Goal: Task Accomplishment & Management: Manage account settings

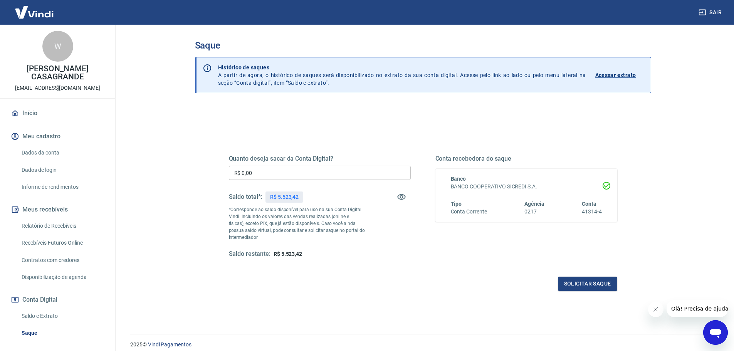
click at [267, 174] on input "R$ 0,00" at bounding box center [320, 173] width 182 height 14
type input "R$ 5.523,42"
click at [573, 281] on button "Solicitar saque" at bounding box center [587, 284] width 59 height 14
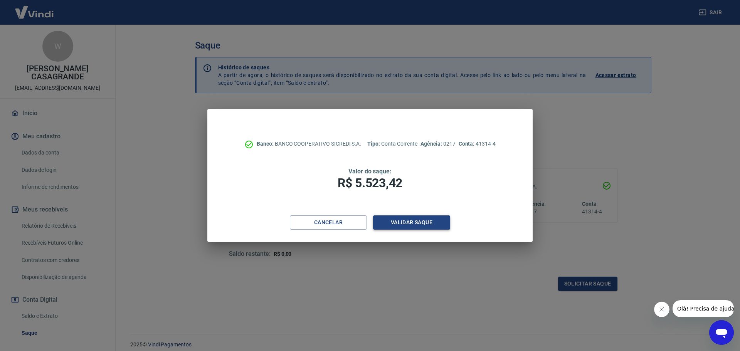
click at [410, 225] on button "Validar saque" at bounding box center [411, 222] width 77 height 14
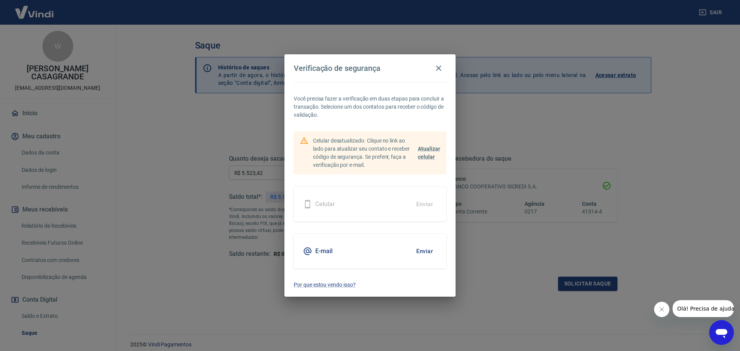
click at [398, 250] on div "E-mail Enviar" at bounding box center [370, 251] width 153 height 35
click at [424, 250] on button "Enviar" at bounding box center [424, 251] width 25 height 16
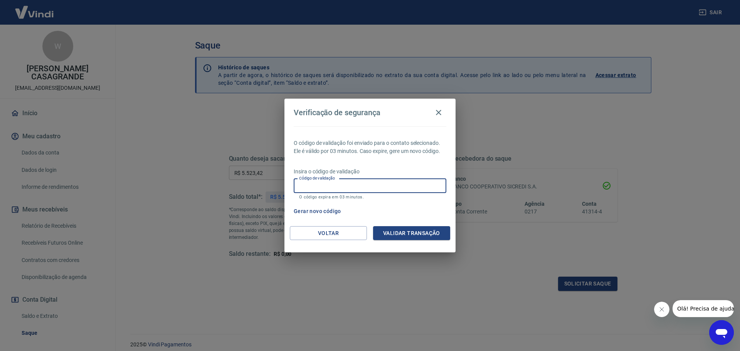
click at [322, 191] on input "Código de validação" at bounding box center [370, 186] width 153 height 14
type input "784161"
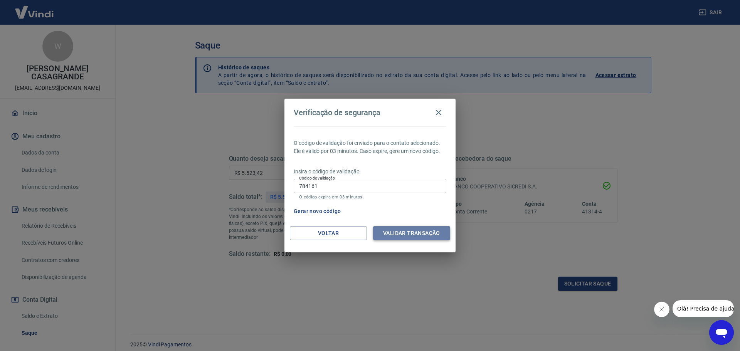
click at [436, 235] on button "Validar transação" at bounding box center [411, 233] width 77 height 14
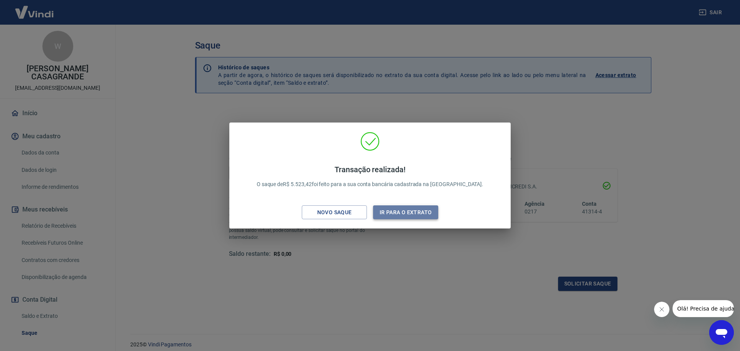
click at [388, 211] on button "Ir para o extrato" at bounding box center [405, 212] width 65 height 14
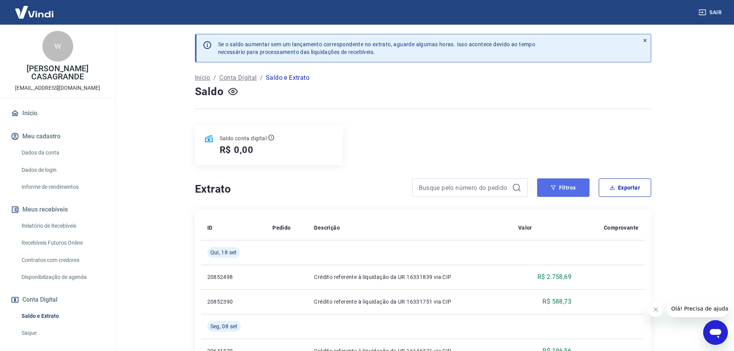
click at [559, 186] on button "Filtros" at bounding box center [563, 187] width 52 height 18
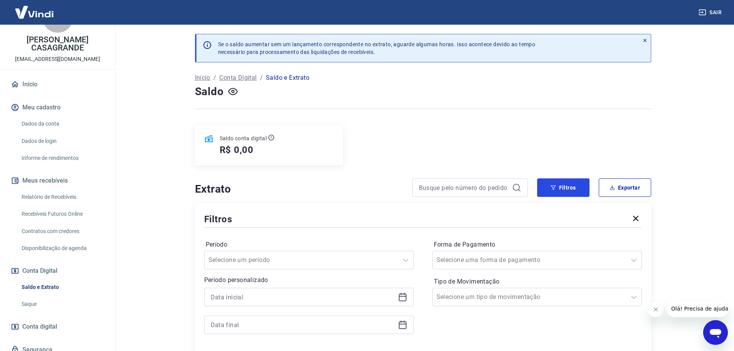
scroll to position [51, 0]
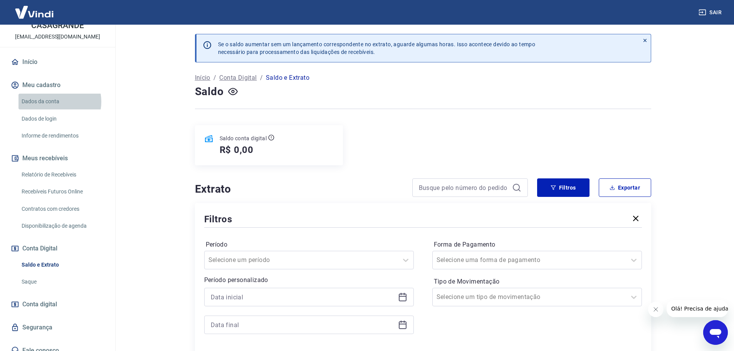
click at [54, 94] on link "Dados da conta" at bounding box center [61, 102] width 87 height 16
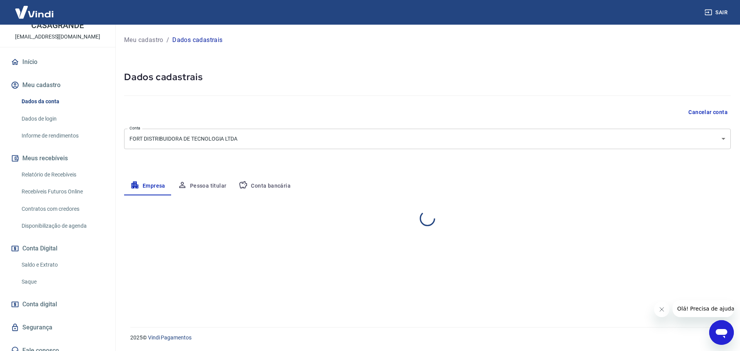
select select "SC"
select select "business"
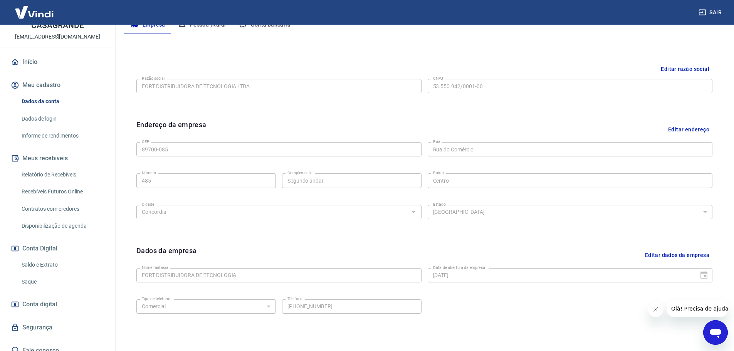
scroll to position [193, 0]
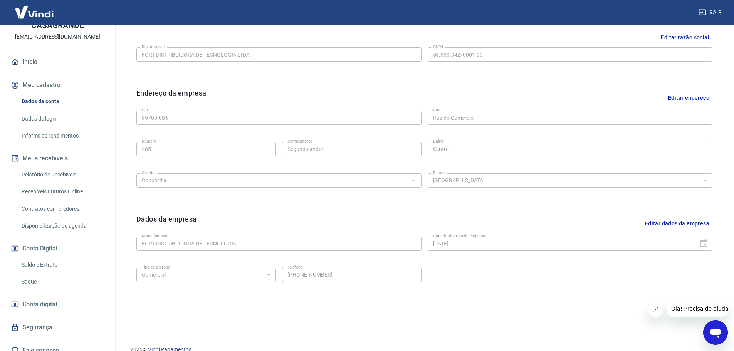
click at [47, 258] on link "Saldo e Extrato" at bounding box center [61, 265] width 87 height 16
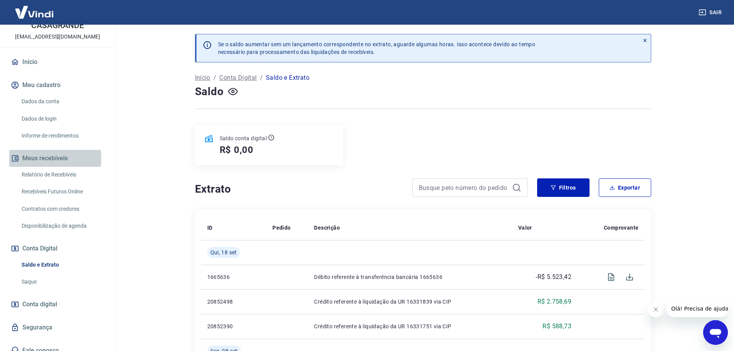
click at [46, 150] on button "Meus recebíveis" at bounding box center [57, 158] width 97 height 17
click at [54, 167] on link "Relatório de Recebíveis" at bounding box center [61, 175] width 87 height 16
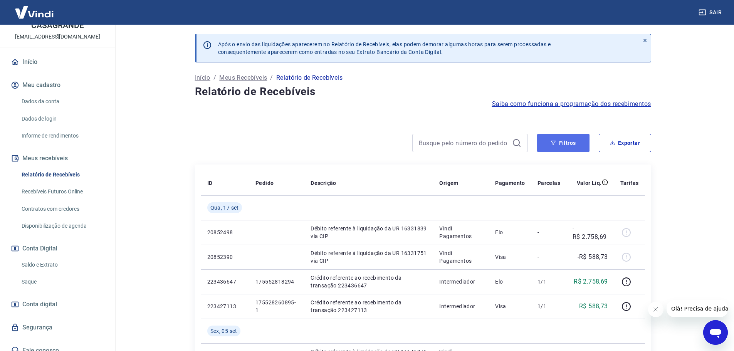
click at [563, 140] on button "Filtros" at bounding box center [563, 143] width 52 height 18
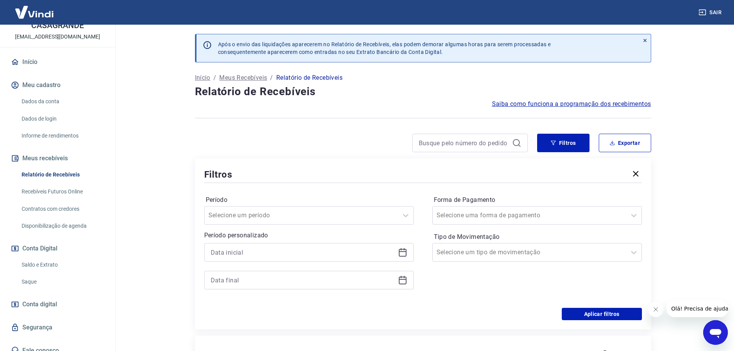
click at [398, 252] on icon at bounding box center [402, 252] width 9 height 9
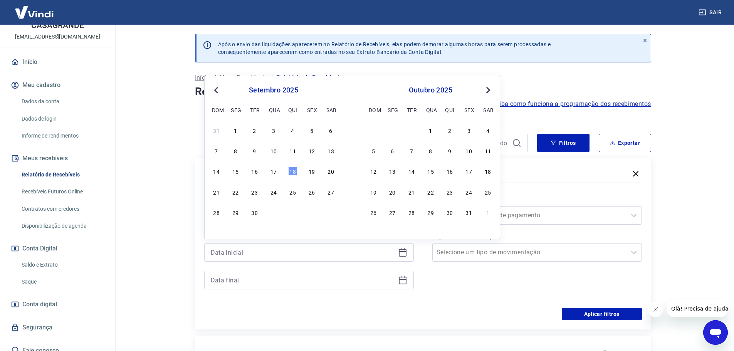
click at [217, 89] on span "Previous Month" at bounding box center [217, 90] width 0 height 9
click at [330, 192] on div "23" at bounding box center [330, 191] width 9 height 9
click at [449, 168] on div "Filtros" at bounding box center [423, 174] width 438 height 13
type input "[DATE]"
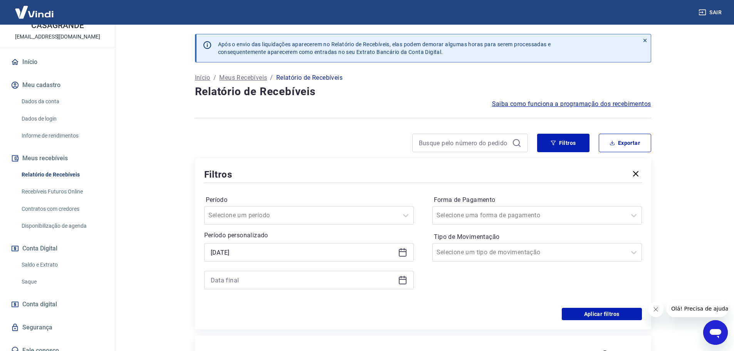
click at [409, 282] on div at bounding box center [309, 280] width 210 height 18
click at [403, 282] on icon at bounding box center [402, 279] width 9 height 9
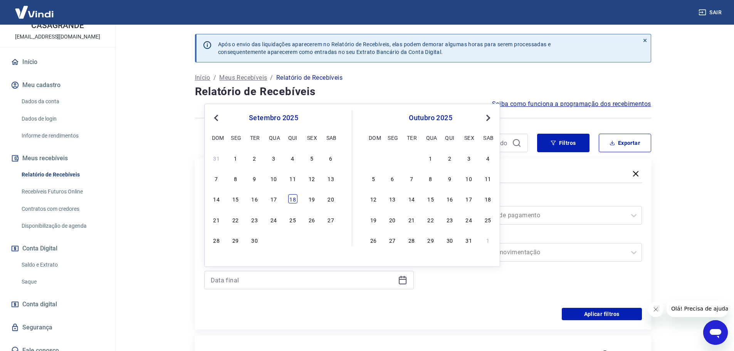
click at [294, 194] on div "18" at bounding box center [292, 198] width 9 height 9
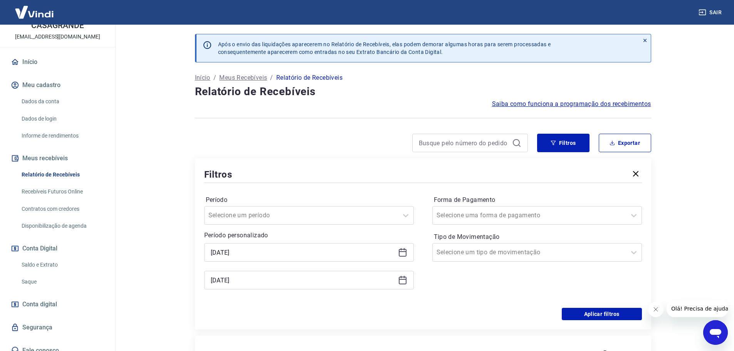
type input "[DATE]"
click at [510, 255] on div at bounding box center [529, 252] width 186 height 11
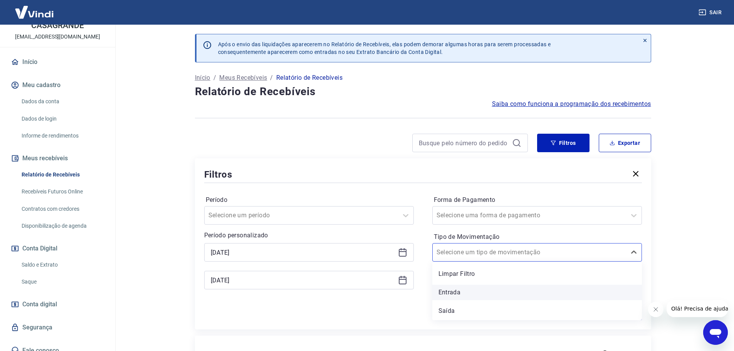
click at [467, 292] on div "Entrada" at bounding box center [537, 292] width 210 height 15
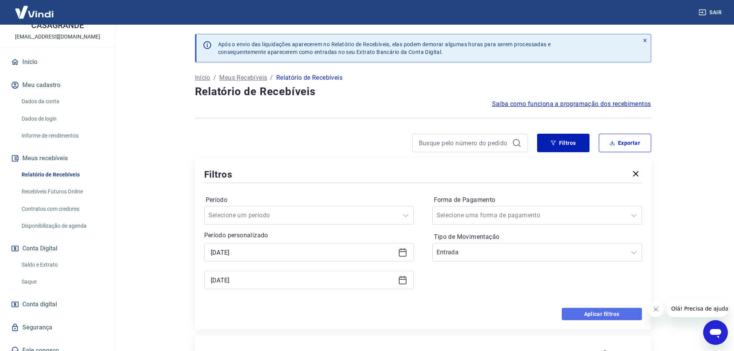
click at [588, 314] on button "Aplicar filtros" at bounding box center [602, 314] width 80 height 12
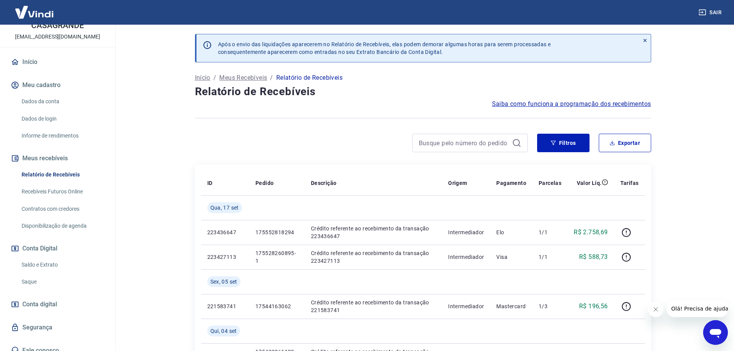
click at [576, 129] on div "Após o envio das liquidações aparecerem no Relatório de Recebíveis, elas podem …" at bounding box center [423, 268] width 475 height 486
click at [624, 144] on button "Exportar" at bounding box center [625, 143] width 52 height 18
type input "[DATE]"
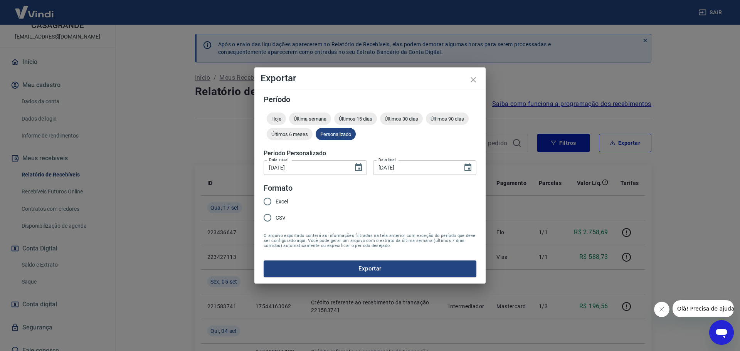
click at [281, 197] on label "Excel" at bounding box center [273, 201] width 29 height 16
click at [275, 197] on input "Excel" at bounding box center [267, 201] width 16 height 16
radio input "true"
click at [331, 273] on button "Exportar" at bounding box center [369, 268] width 213 height 16
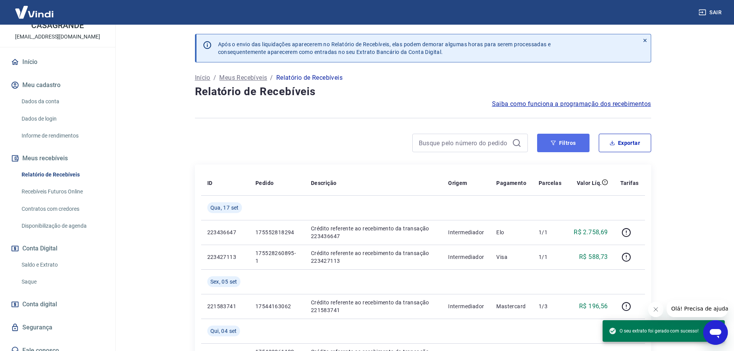
click at [576, 143] on button "Filtros" at bounding box center [563, 143] width 52 height 18
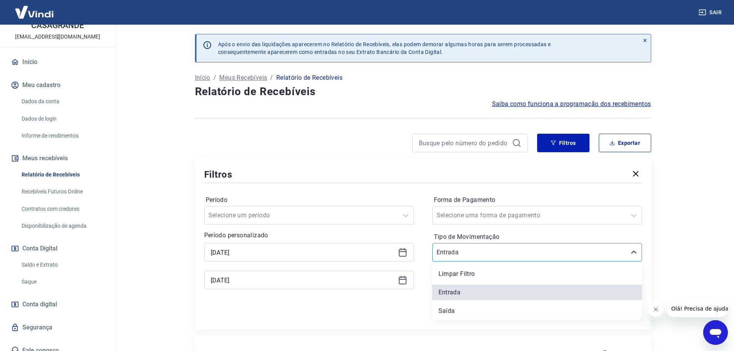
click at [491, 252] on input "Tipo de Movimentação" at bounding box center [475, 252] width 78 height 9
click at [461, 311] on div "Saída" at bounding box center [537, 310] width 210 height 15
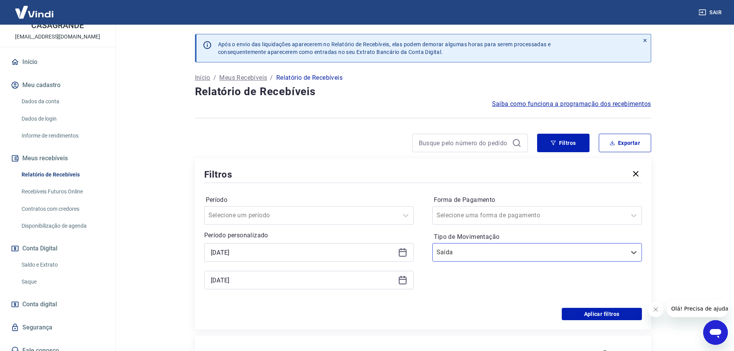
click at [672, 258] on main "Após o envio das liquidações aparecerem no Relatório de Recebíveis, elas podem …" at bounding box center [423, 188] width 622 height 326
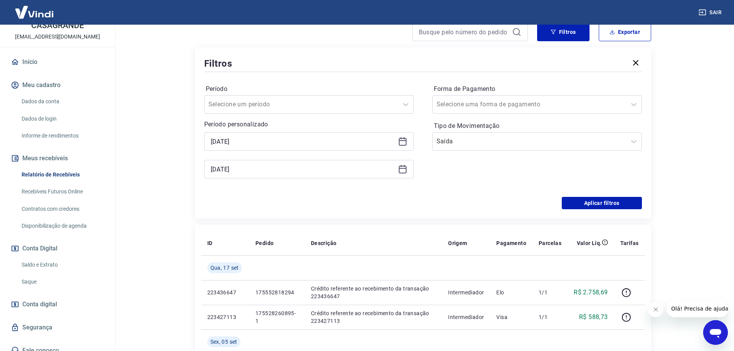
scroll to position [116, 0]
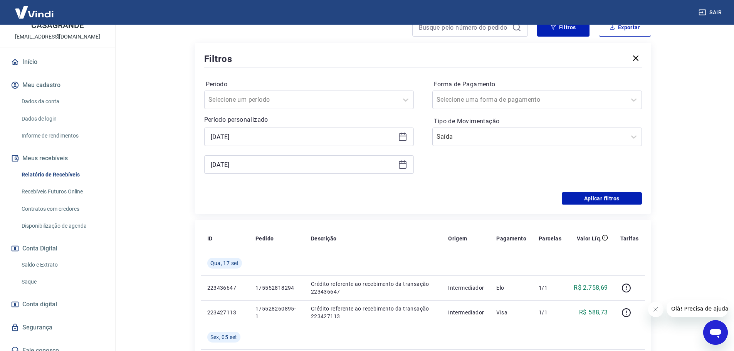
click at [609, 188] on div "Período Selecione um período Período personalizado [DATE] [DATE] Forma de Pagam…" at bounding box center [423, 130] width 438 height 123
click at [607, 196] on button "Aplicar filtros" at bounding box center [602, 198] width 80 height 12
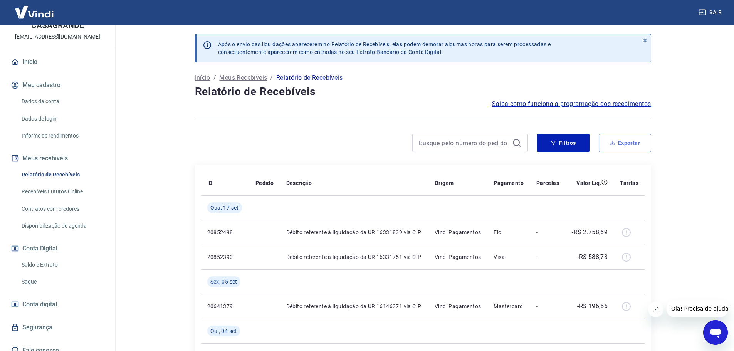
click at [612, 145] on icon "button" at bounding box center [611, 142] width 5 height 5
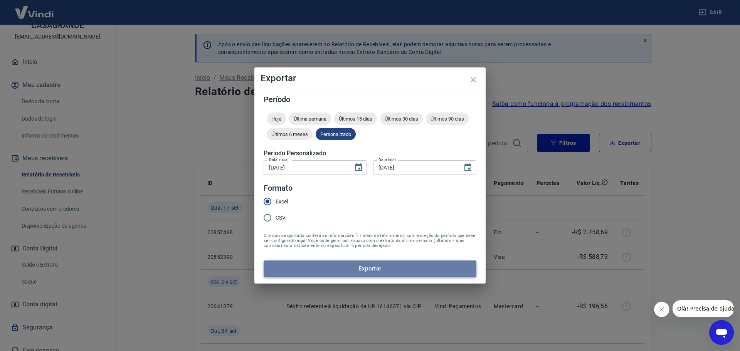
click at [433, 263] on button "Exportar" at bounding box center [369, 268] width 213 height 16
